Goal: Task Accomplishment & Management: Manage account settings

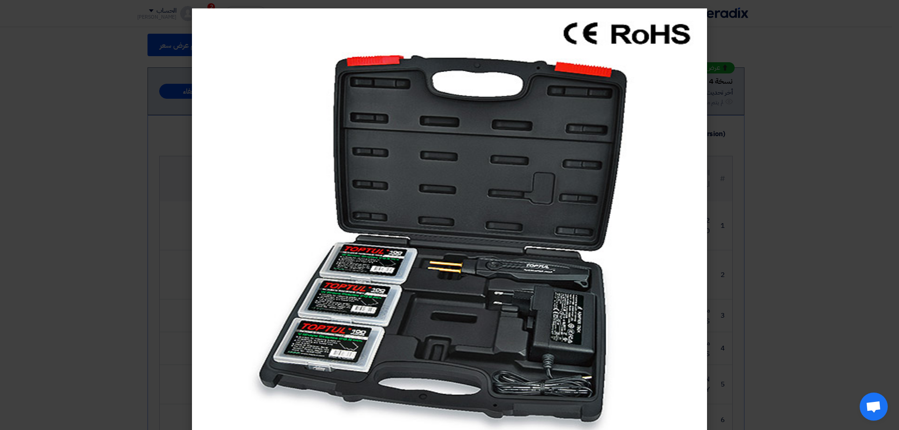
click at [69, 66] on modal-container at bounding box center [449, 215] width 899 height 430
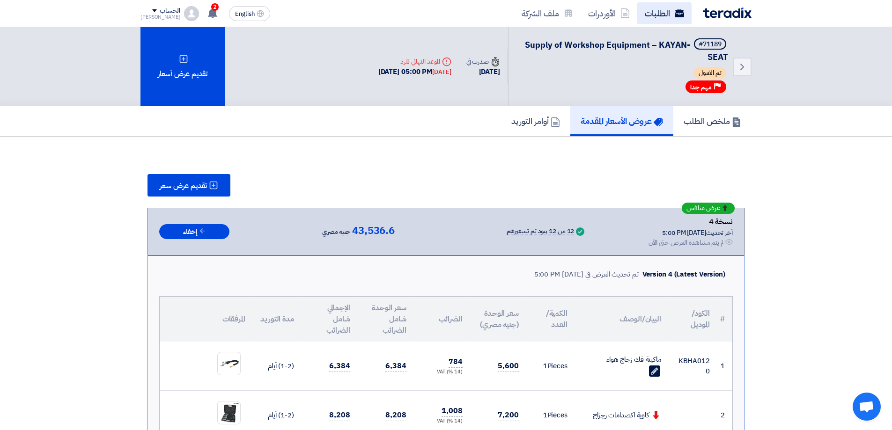
click at [659, 19] on link "الطلبات" at bounding box center [664, 13] width 54 height 22
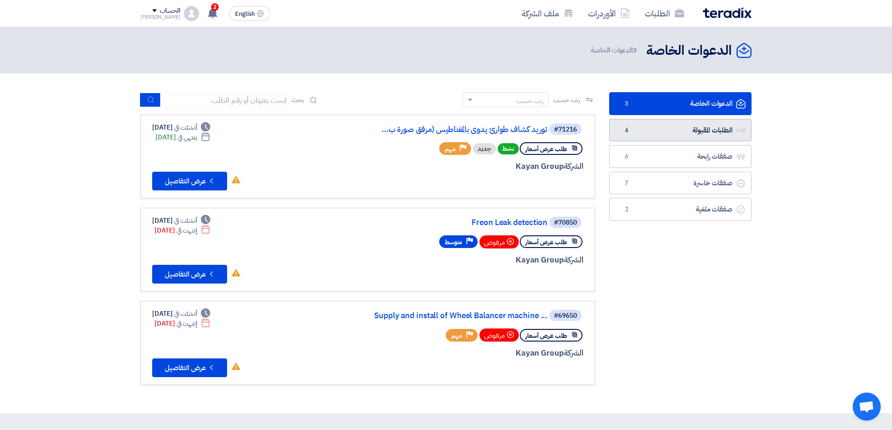
click at [708, 131] on link "الطلبات المقبولة الطلبات المقبولة 4" at bounding box center [680, 130] width 142 height 23
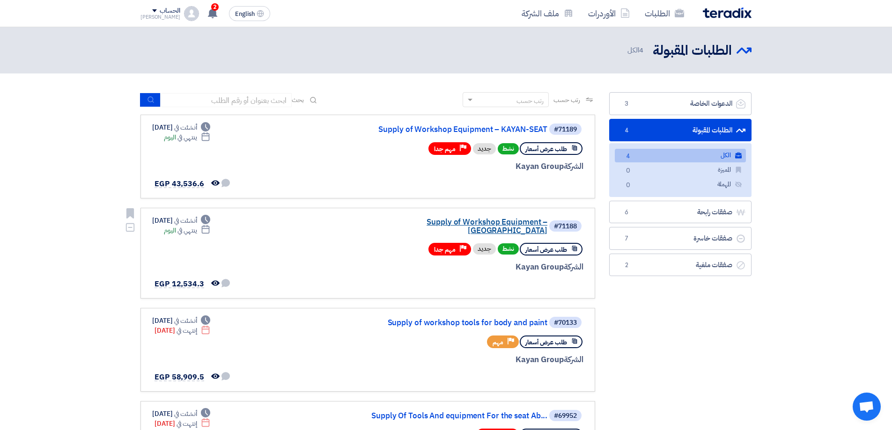
click at [507, 226] on link "Supply of Workshop Equipment – [GEOGRAPHIC_DATA]" at bounding box center [453, 226] width 187 height 17
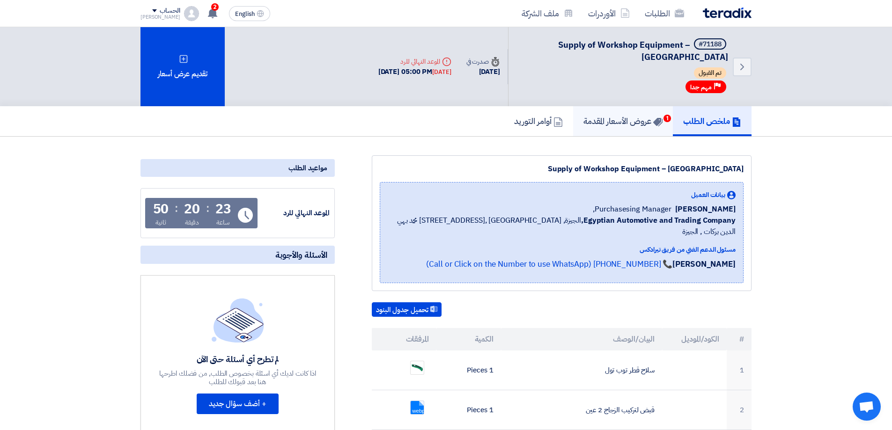
click at [626, 120] on h5 "عروض الأسعار المقدمة 1" at bounding box center [622, 121] width 79 height 11
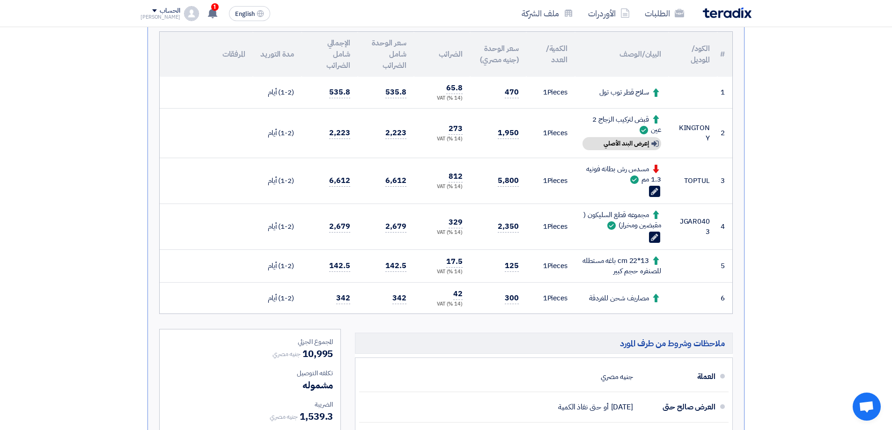
scroll to position [140, 0]
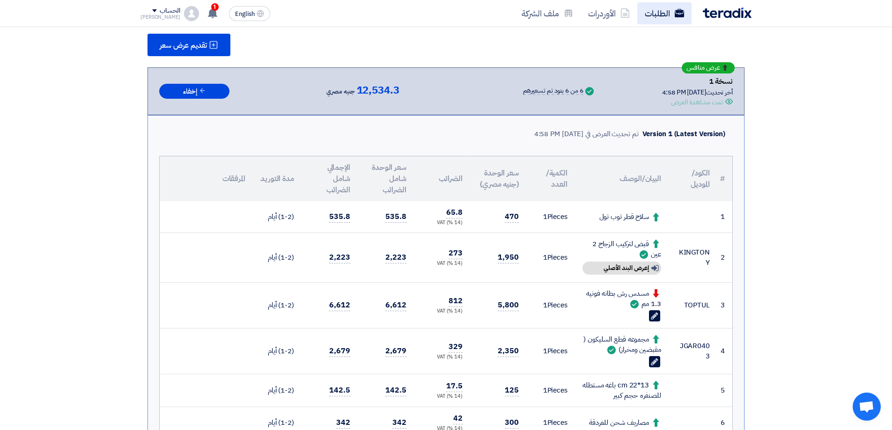
click at [660, 10] on link "الطلبات" at bounding box center [664, 13] width 54 height 22
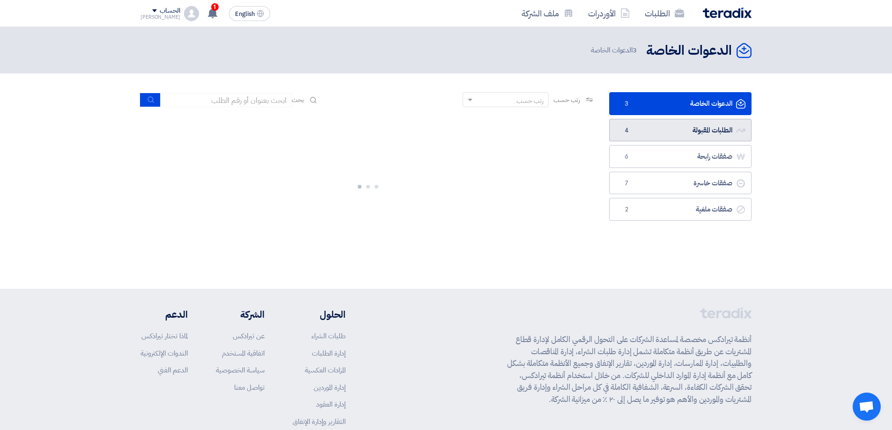
click at [684, 134] on link "الطلبات المقبولة الطلبات المقبولة 4" at bounding box center [680, 130] width 142 height 23
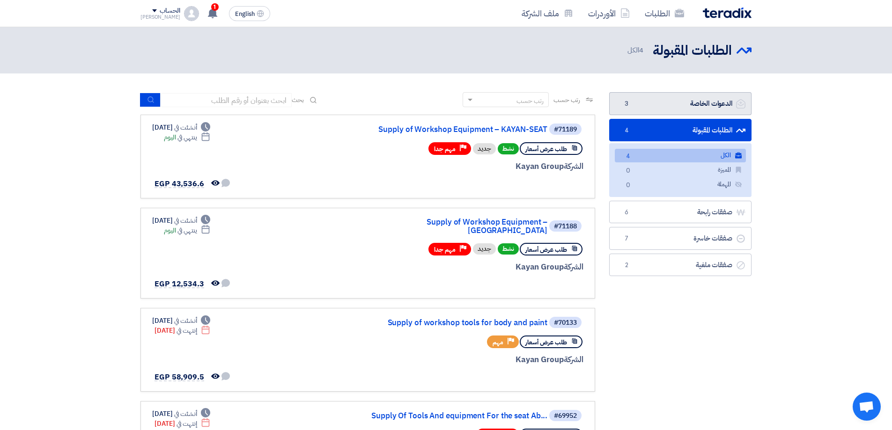
click at [719, 108] on link "الدعوات الخاصة الدعوات الخاصة 3" at bounding box center [680, 103] width 142 height 23
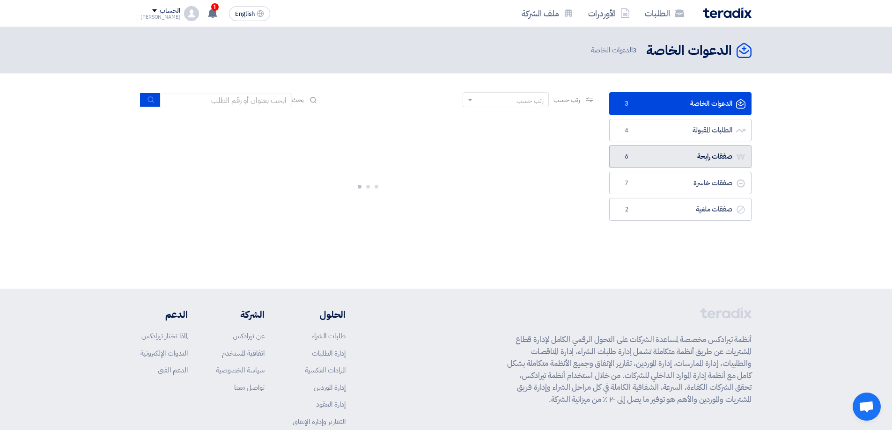
click at [714, 158] on link "صفقات رابحة صفقات رابحة 6" at bounding box center [680, 156] width 142 height 23
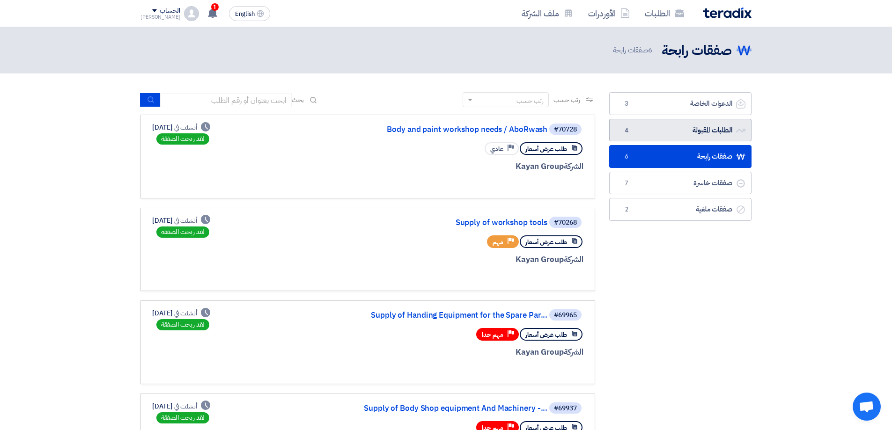
click at [716, 134] on link "الطلبات المقبولة الطلبات المقبولة 4" at bounding box center [680, 130] width 142 height 23
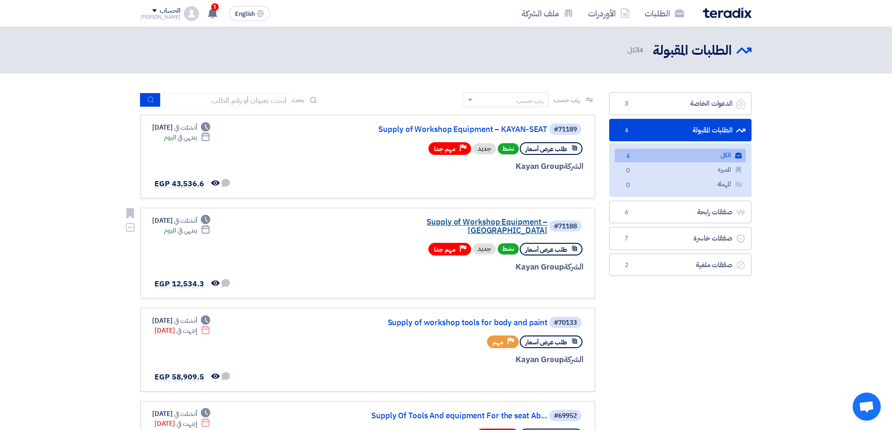
click at [465, 225] on link "Supply of Workshop Equipment – [GEOGRAPHIC_DATA]" at bounding box center [453, 226] width 187 height 17
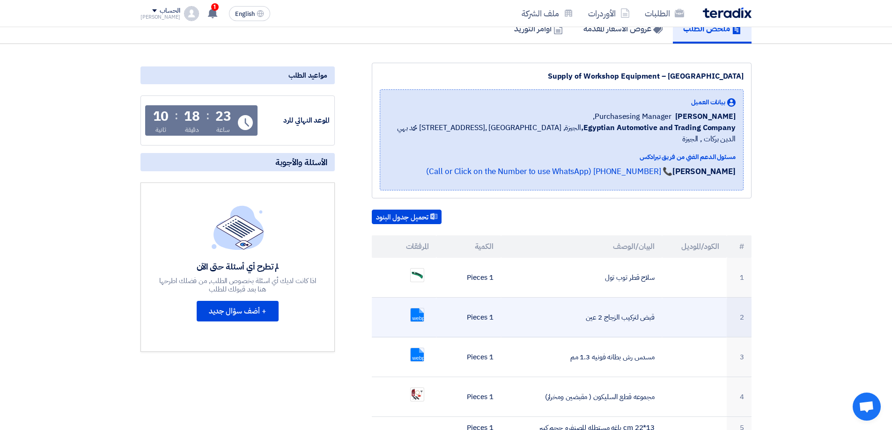
scroll to position [94, 0]
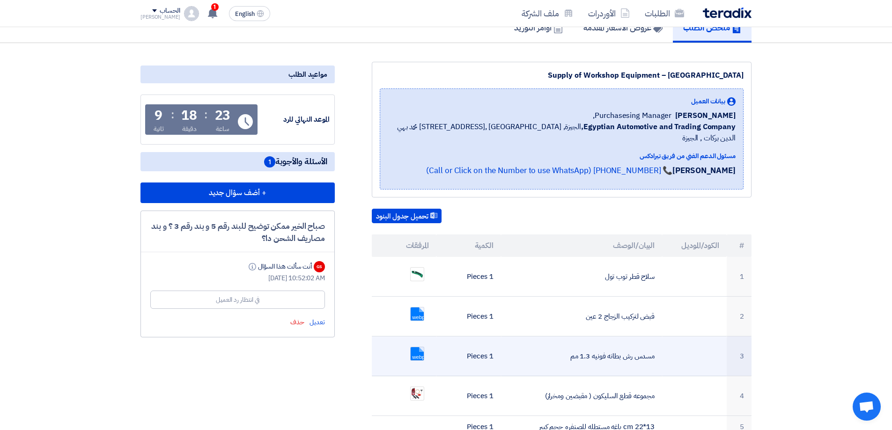
click at [419, 347] on link at bounding box center [448, 375] width 75 height 56
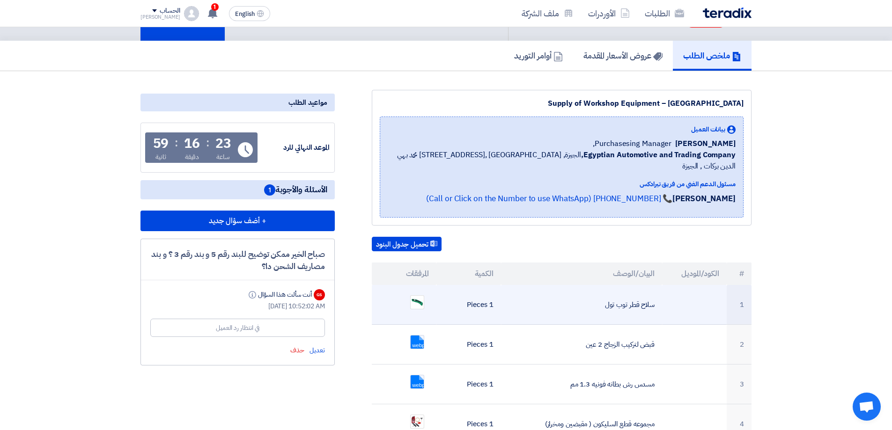
scroll to position [0, 0]
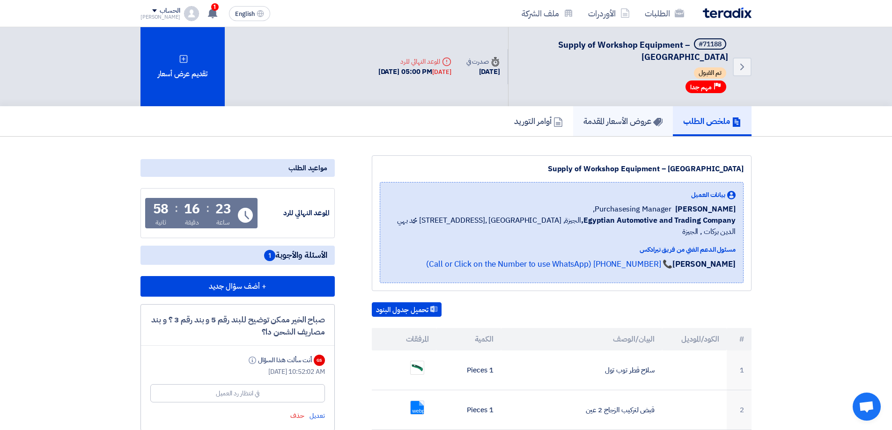
click at [615, 124] on h5 "عروض الأسعار المقدمة" at bounding box center [622, 121] width 79 height 11
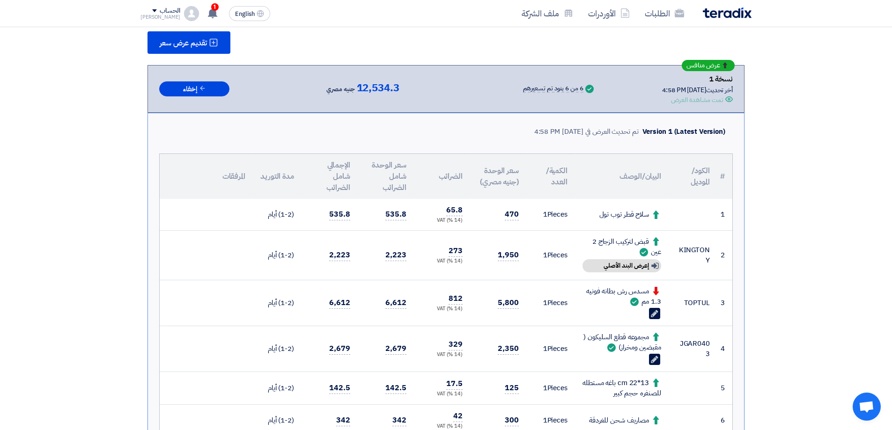
scroll to position [140, 0]
